Goal: Information Seeking & Learning: Find specific page/section

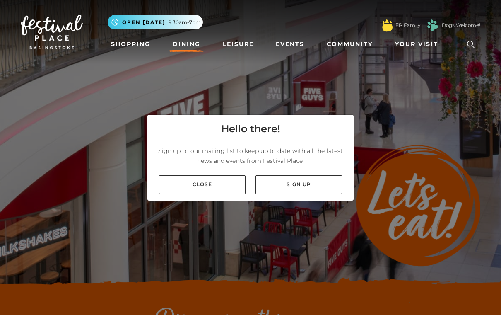
click at [171, 194] on link "Close" at bounding box center [202, 184] width 87 height 19
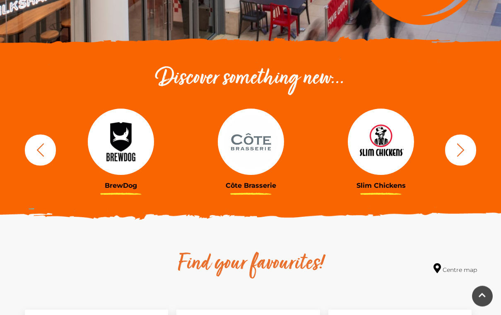
scroll to position [241, 0]
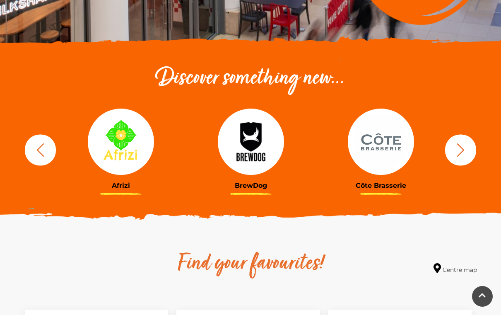
click at [113, 148] on img at bounding box center [121, 142] width 66 height 66
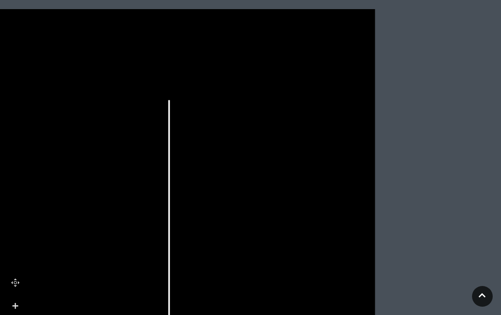
scroll to position [234, 0]
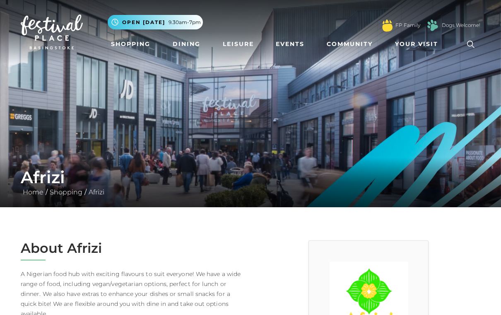
click at [177, 44] on link "Dining" at bounding box center [187, 43] width 34 height 15
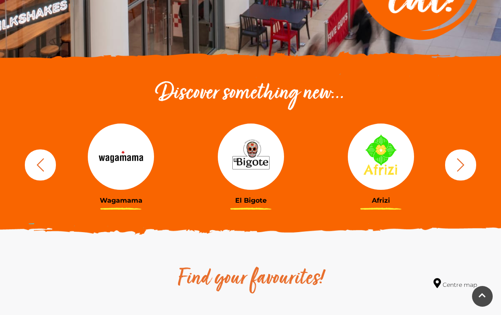
scroll to position [268, 0]
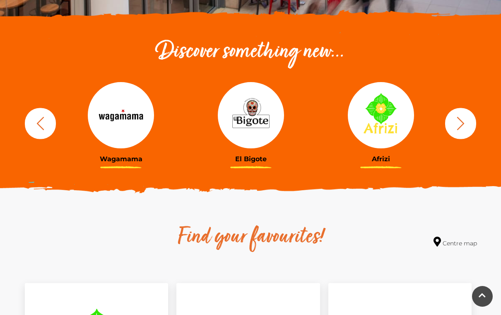
click at [380, 120] on img at bounding box center [381, 115] width 66 height 66
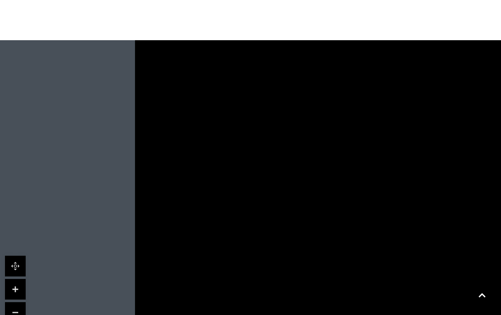
scroll to position [528, 0]
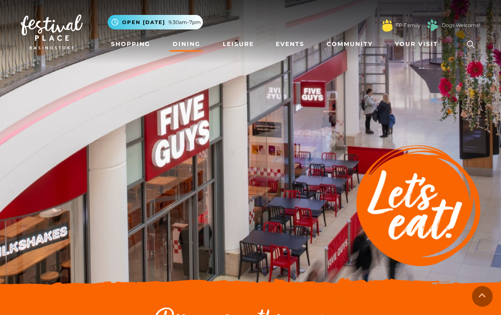
scroll to position [254, 0]
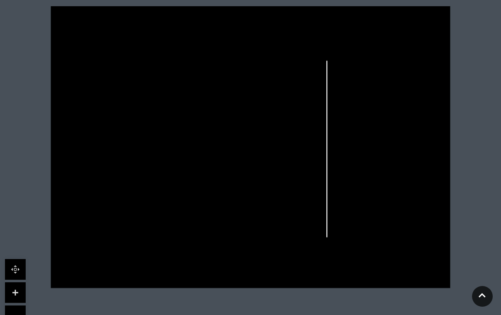
scroll to position [259, 0]
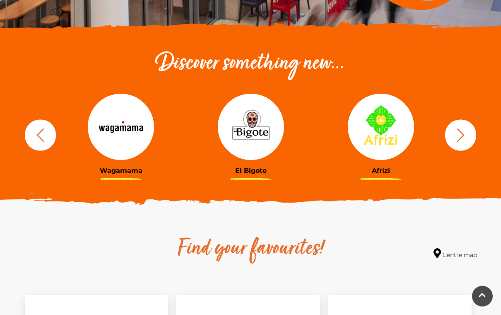
scroll to position [256, 0]
click at [379, 172] on h3 "Afrizi" at bounding box center [381, 171] width 118 height 8
